Goal: Information Seeking & Learning: Find specific page/section

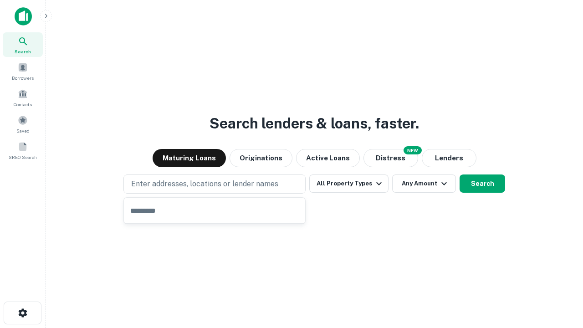
type input "**********"
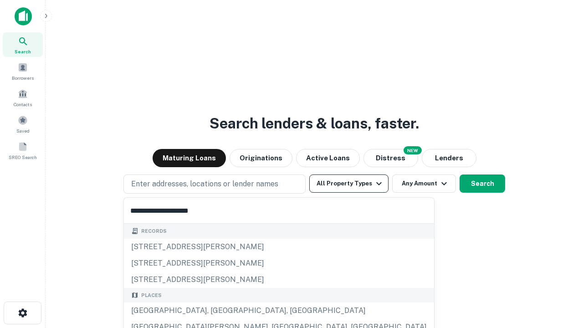
click at [218, 311] on div "[GEOGRAPHIC_DATA], [GEOGRAPHIC_DATA], [GEOGRAPHIC_DATA]" at bounding box center [279, 310] width 310 height 16
click at [349, 184] on button "All Property Types" at bounding box center [348, 183] width 79 height 18
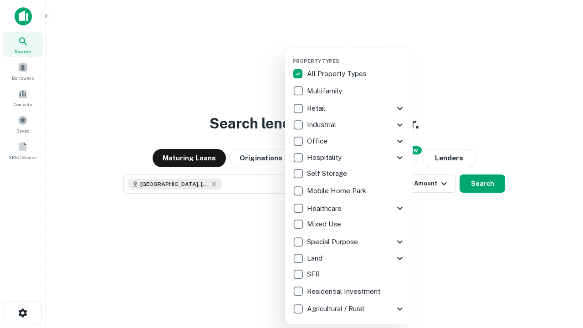
click at [356, 55] on button "button" at bounding box center [356, 55] width 128 height 0
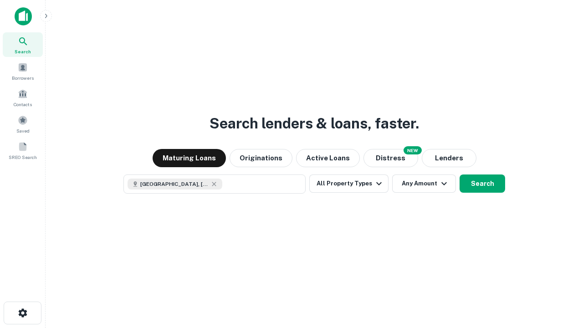
scroll to position [15, 0]
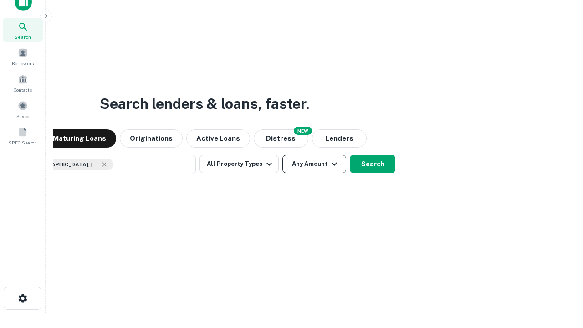
click at [282, 155] on button "Any Amount" at bounding box center [314, 164] width 64 height 18
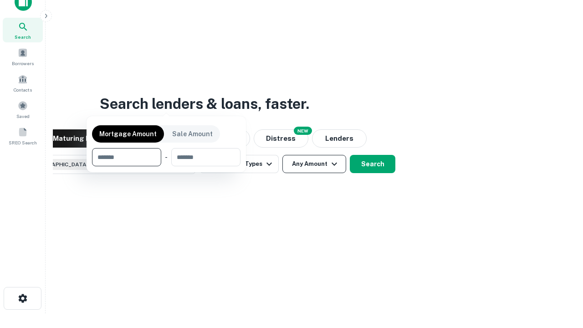
scroll to position [66, 258]
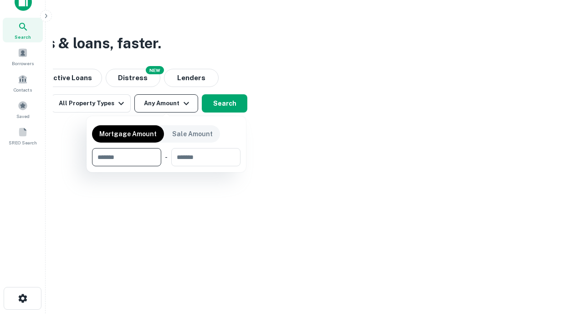
type input "*******"
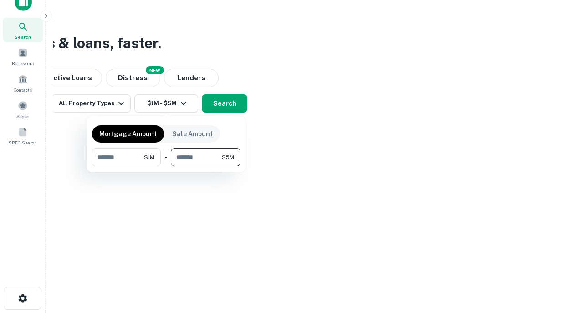
type input "*******"
click at [166, 166] on button "button" at bounding box center [166, 166] width 148 height 0
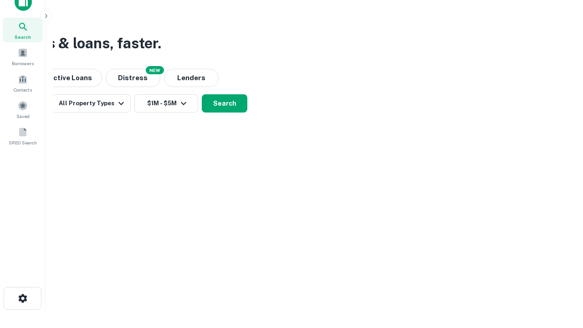
scroll to position [15, 0]
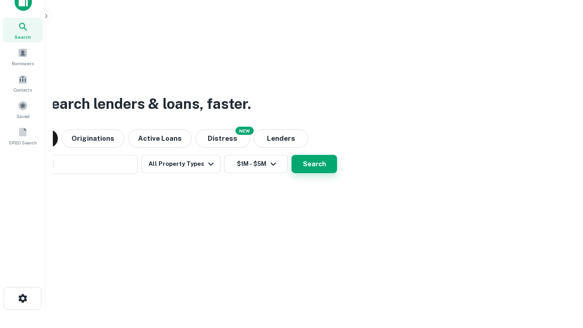
click at [291, 155] on button "Search" at bounding box center [314, 164] width 46 height 18
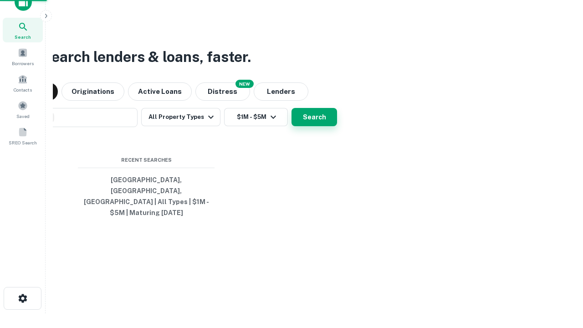
scroll to position [30, 258]
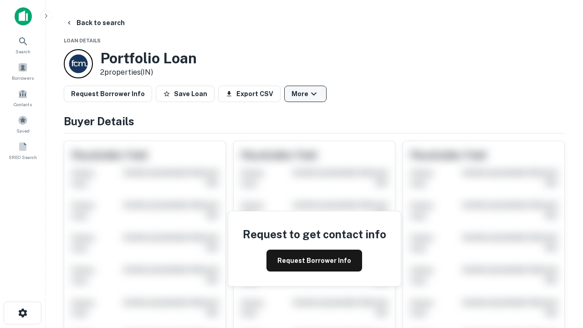
click at [305, 94] on button "More" at bounding box center [305, 94] width 42 height 16
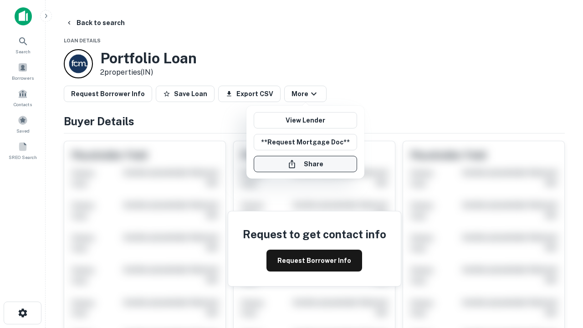
click at [305, 164] on button "Share" at bounding box center [305, 164] width 103 height 16
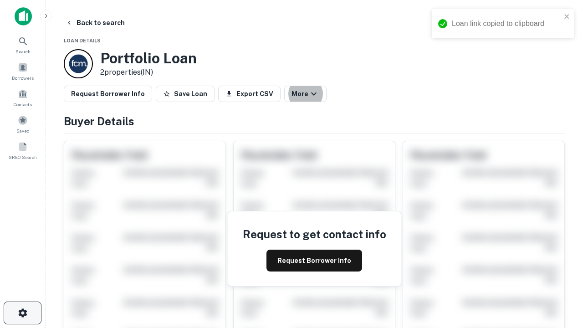
click at [22, 313] on icon "button" at bounding box center [22, 312] width 11 height 11
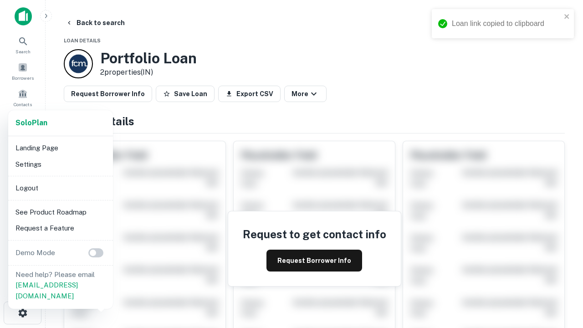
click at [60, 188] on li "Logout" at bounding box center [60, 188] width 97 height 16
